Goal: Use online tool/utility

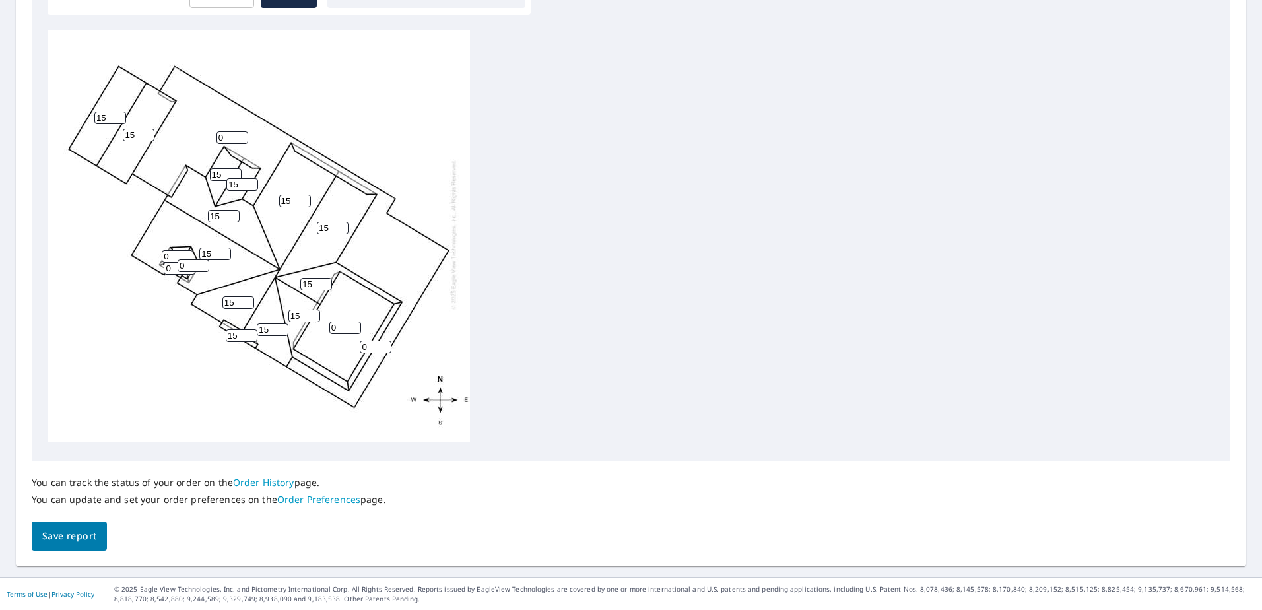
scroll to position [434, 0]
click at [169, 249] on input "0" at bounding box center [178, 255] width 32 height 13
type input "6"
click at [176, 261] on input "0" at bounding box center [180, 267] width 32 height 13
type input "6"
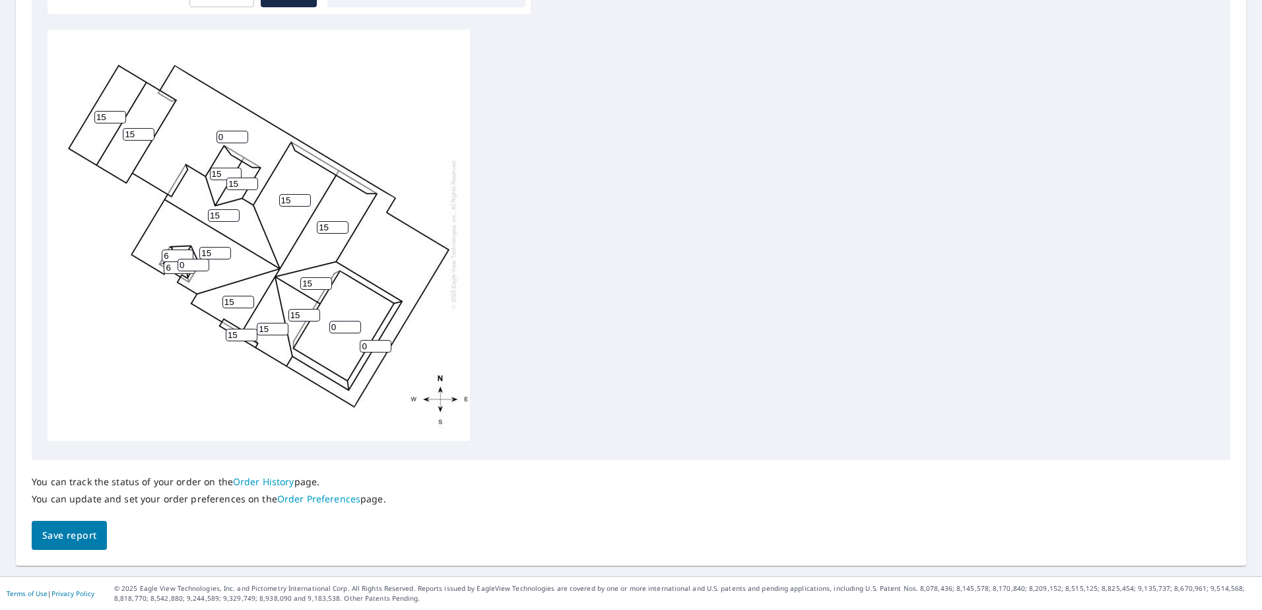
click at [186, 259] on input "0" at bounding box center [194, 265] width 32 height 13
type input "6"
click at [706, 257] on div "0 0 15 15 15 15 15 15 15 15 15 15 15 15 0 15 6 6 6" at bounding box center [631, 237] width 1167 height 414
click at [77, 533] on span "Save report" at bounding box center [69, 535] width 54 height 16
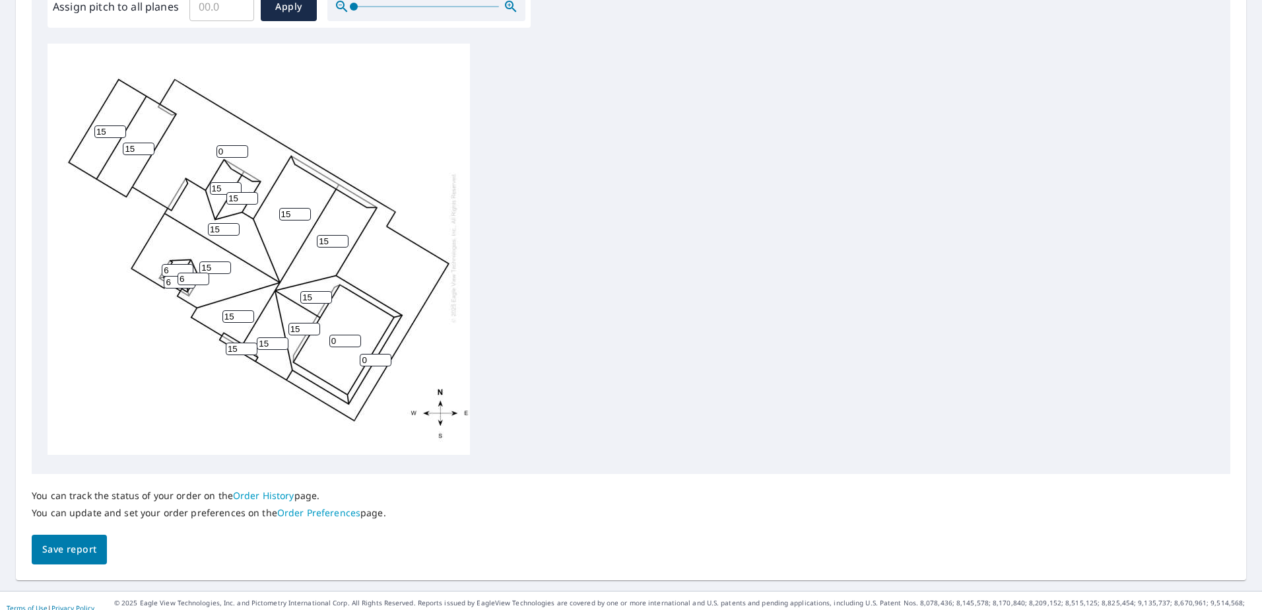
scroll to position [482, 0]
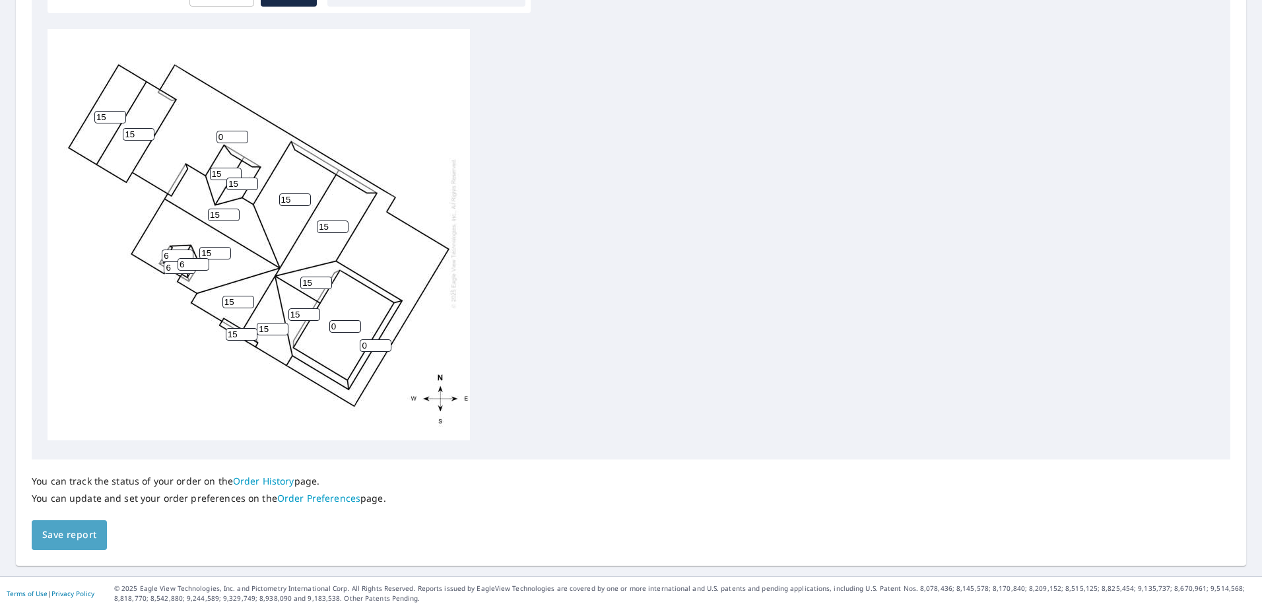
click at [76, 530] on span "Save report" at bounding box center [69, 535] width 54 height 16
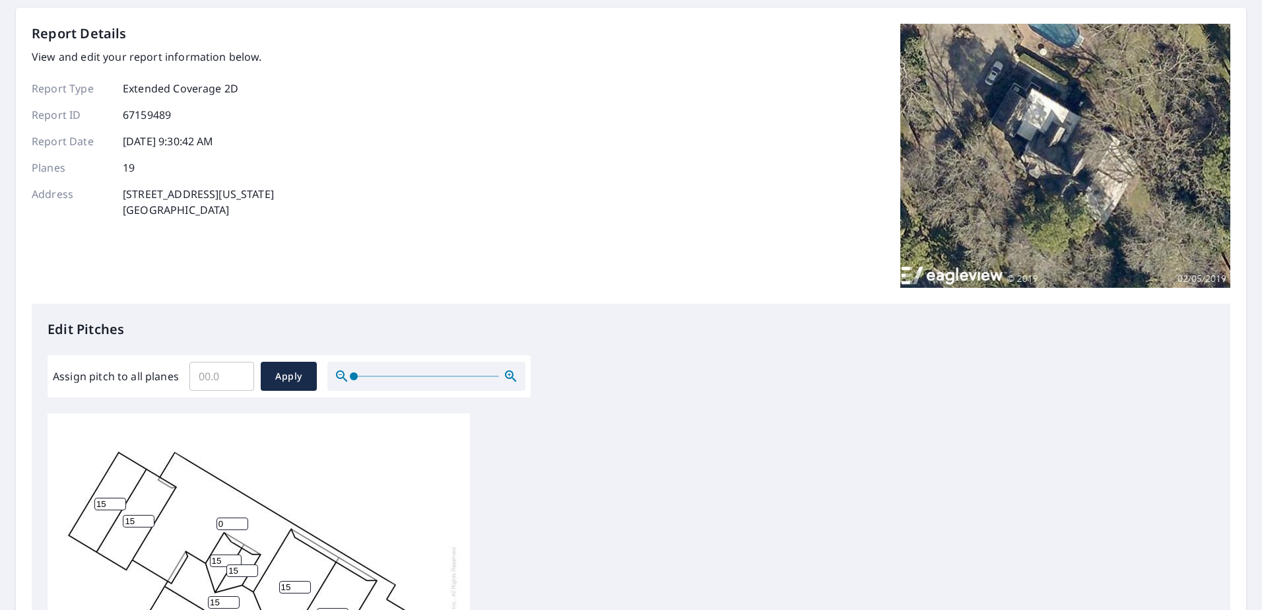
scroll to position [0, 0]
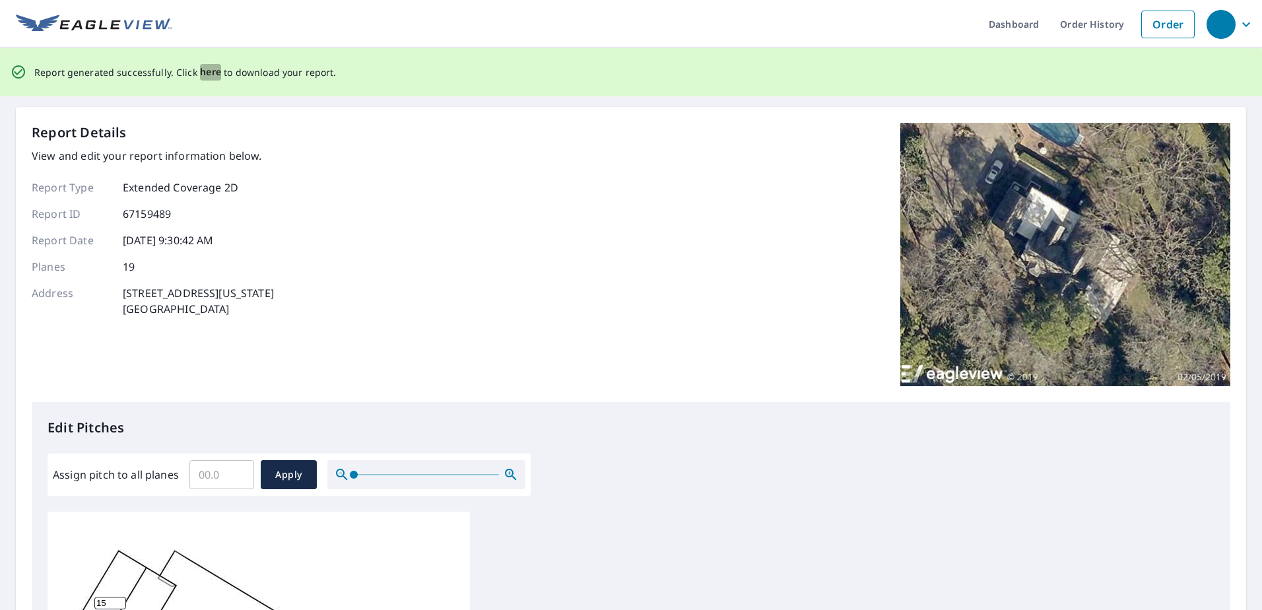
click at [206, 70] on span "here" at bounding box center [211, 72] width 22 height 16
